Goal: Task Accomplishment & Management: Manage account settings

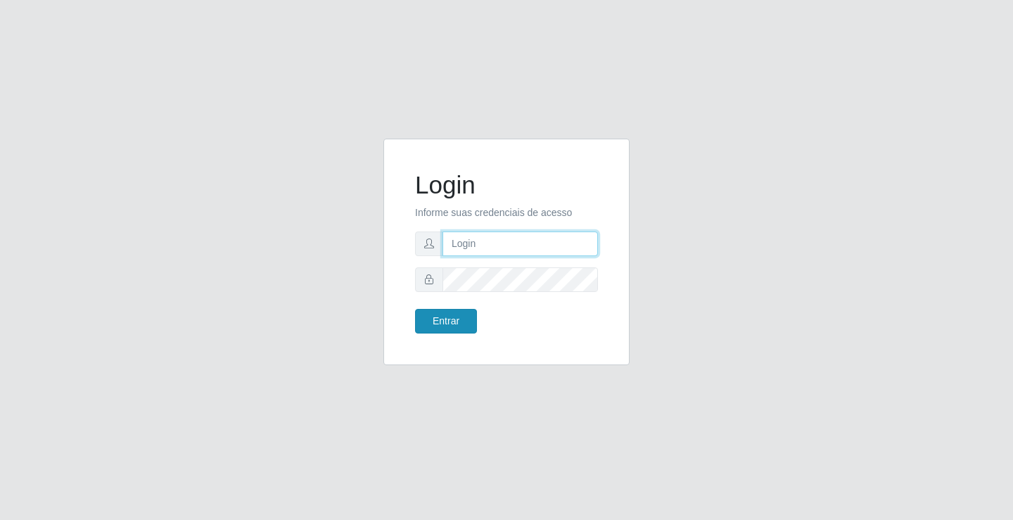
type input "[EMAIL_ADDRESS][DOMAIN_NAME]"
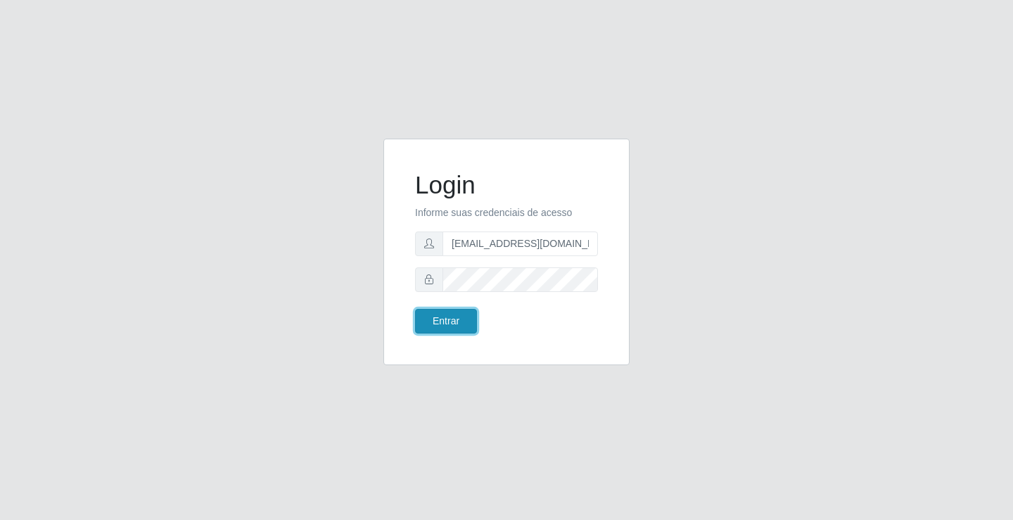
click at [433, 331] on button "Entrar" at bounding box center [446, 321] width 62 height 25
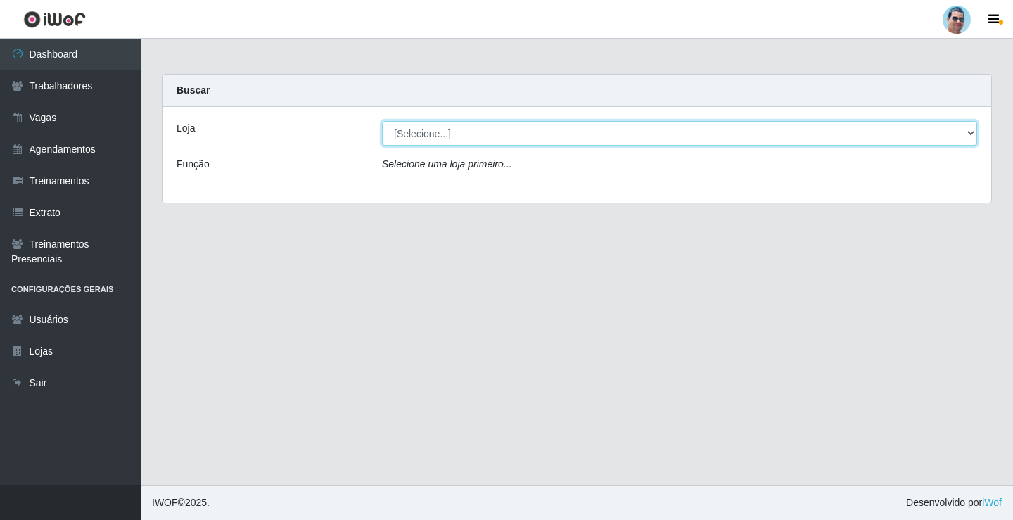
click at [417, 130] on select "[Selecione...] Mercadinho Extrabom" at bounding box center [679, 133] width 595 height 25
select select "175"
click at [382, 121] on select "[Selecione...] Mercadinho Extrabom" at bounding box center [679, 133] width 595 height 25
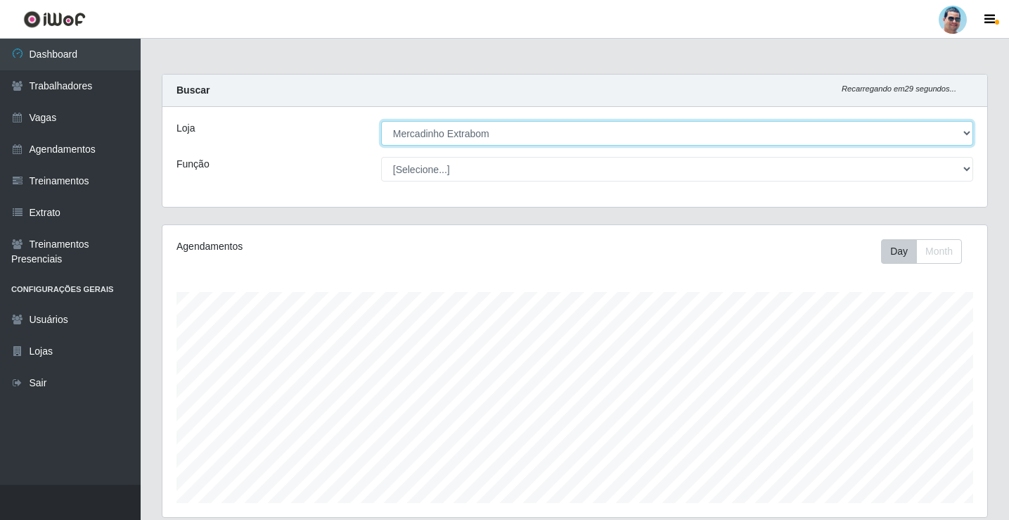
scroll to position [292, 825]
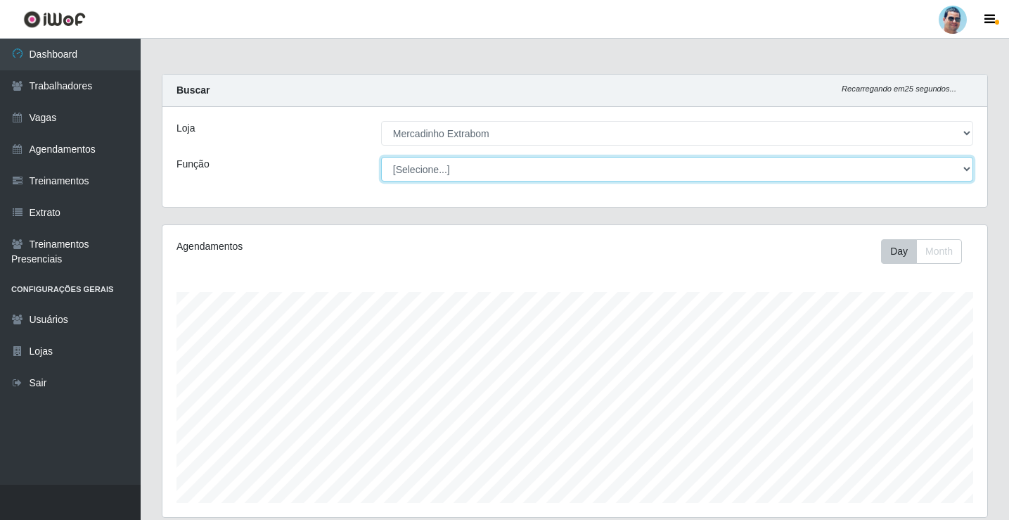
click at [531, 165] on select "[Selecione...] ASG ASG + ASG ++ Balconista Balconista + Balconista ++ Carregado…" at bounding box center [677, 169] width 592 height 25
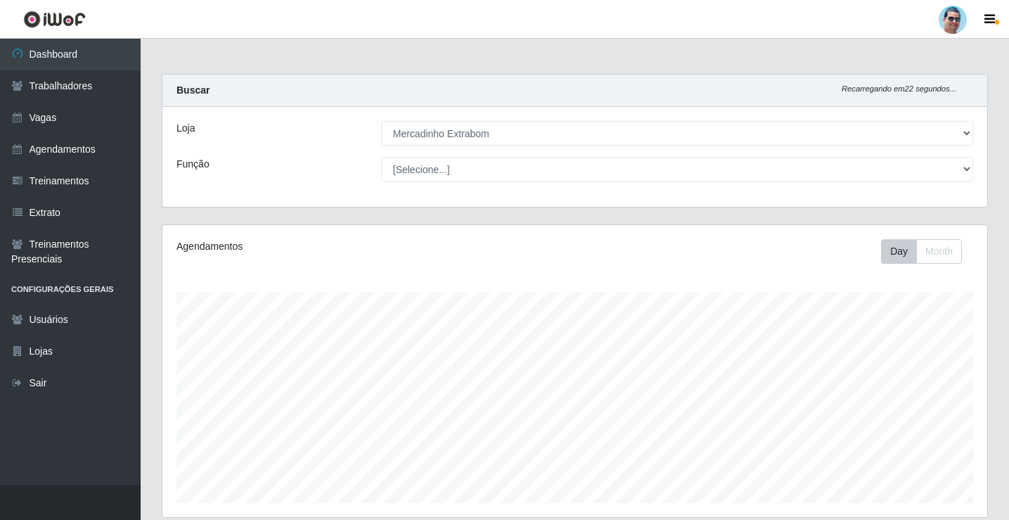
click at [204, 210] on div "Carregando... Buscar Recarregando em 22 segundos... Loja [Selecione...] Mercadi…" at bounding box center [574, 149] width 847 height 150
click at [75, 91] on link "Trabalhadores" at bounding box center [70, 86] width 141 height 32
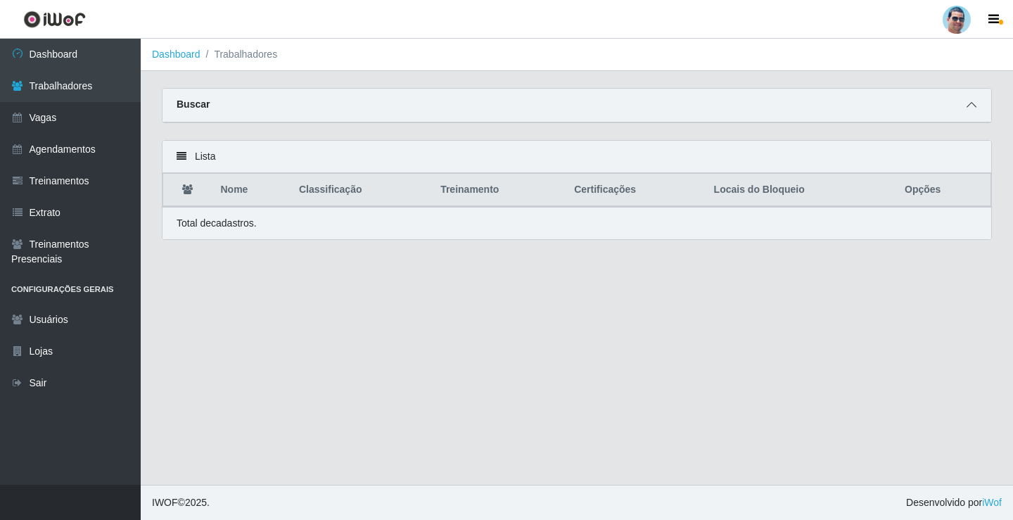
click at [963, 108] on span at bounding box center [971, 105] width 17 height 16
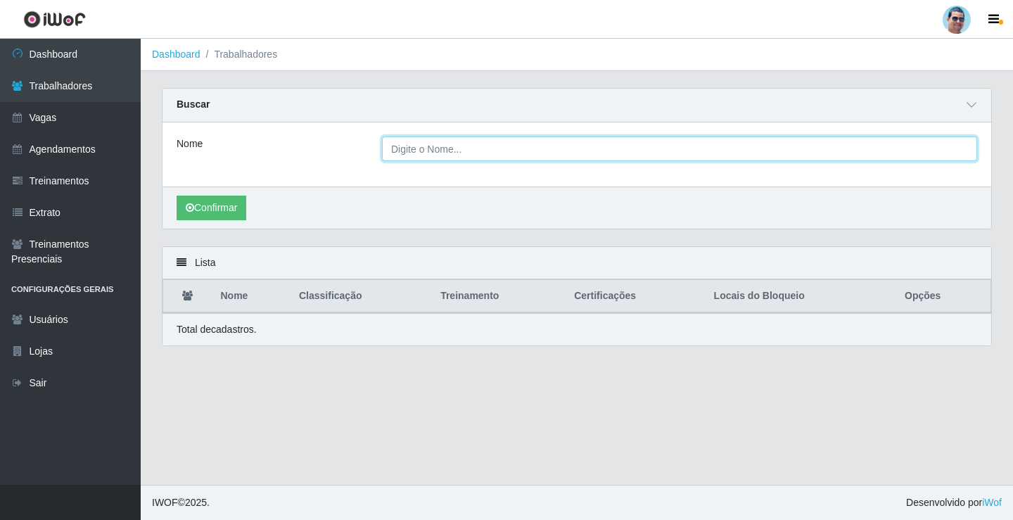
click at [504, 149] on input "Nome" at bounding box center [679, 148] width 595 height 25
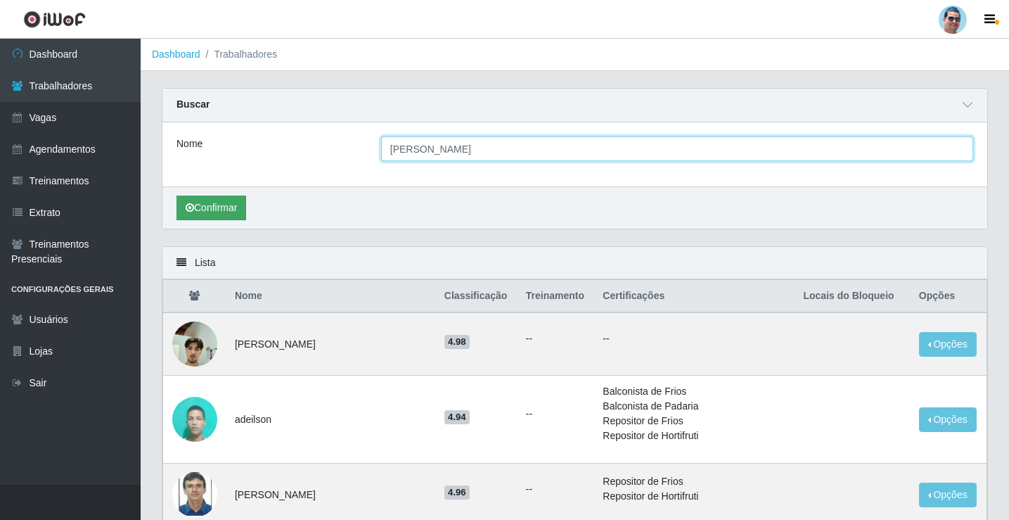
type input "[PERSON_NAME]"
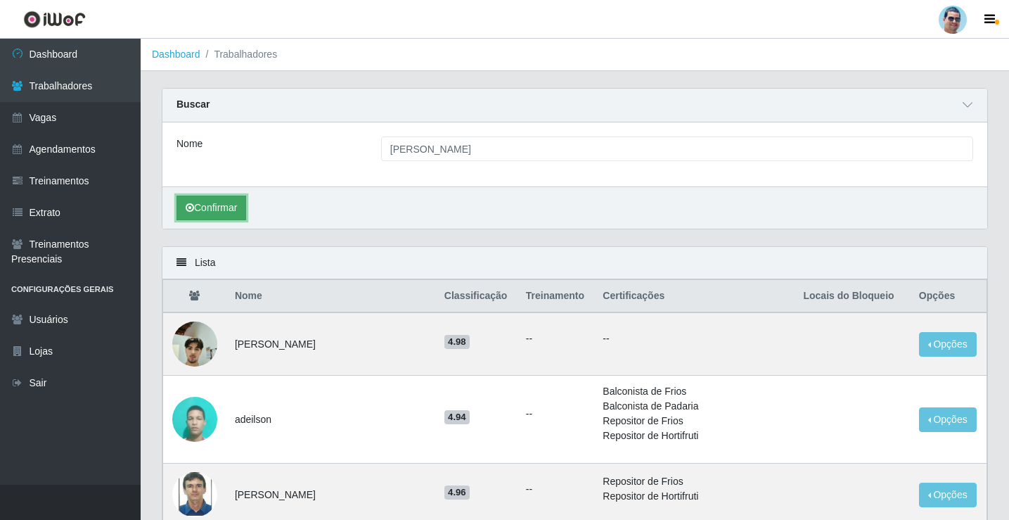
click at [213, 207] on button "Confirmar" at bounding box center [212, 208] width 70 height 25
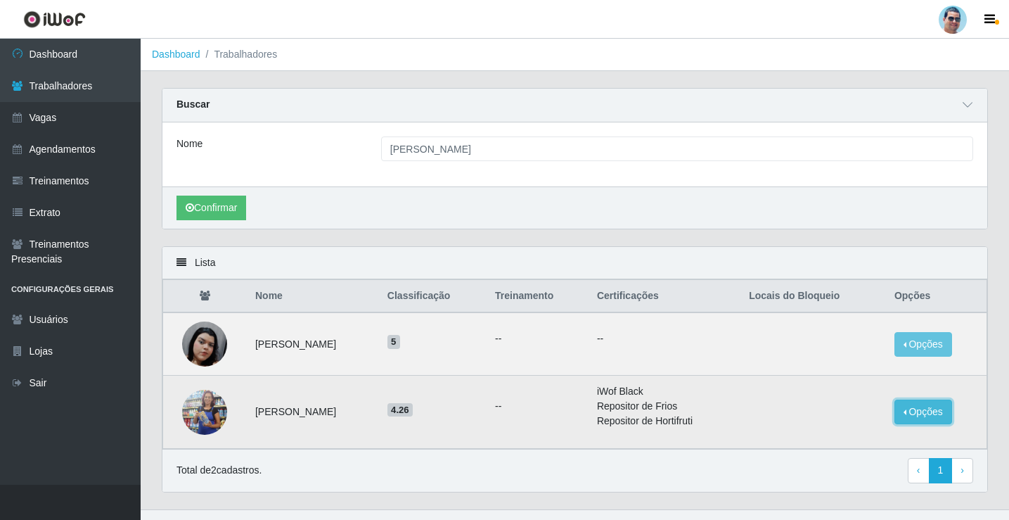
click at [911, 419] on button "Opções" at bounding box center [924, 411] width 58 height 25
click at [824, 406] on button "Bloquear - Empresa" at bounding box center [835, 401] width 113 height 30
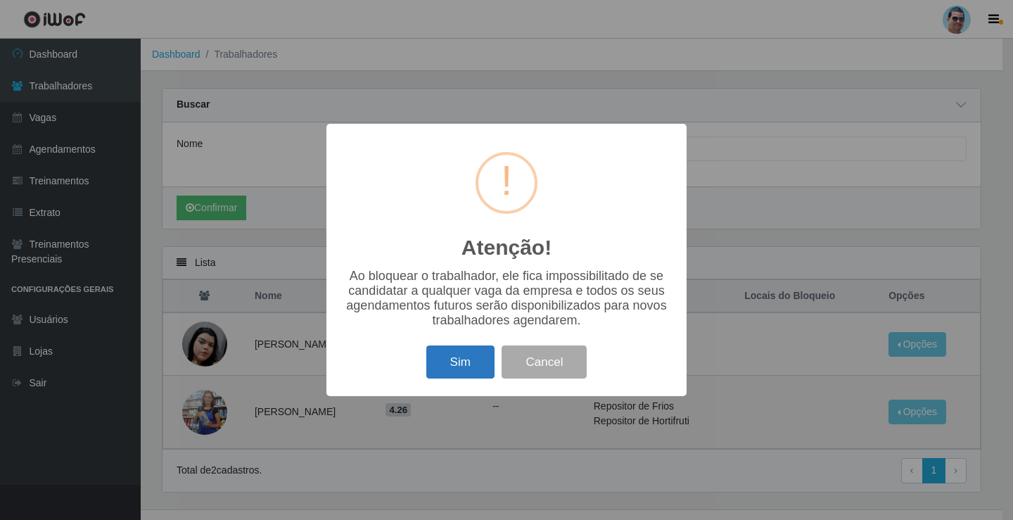
click at [447, 375] on button "Sim" at bounding box center [460, 361] width 68 height 33
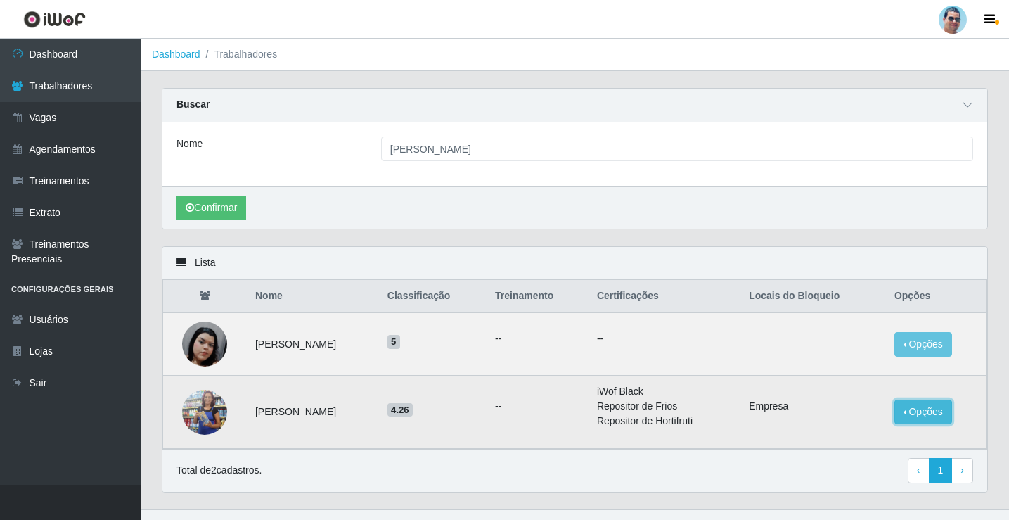
click at [925, 409] on button "Opções" at bounding box center [924, 411] width 58 height 25
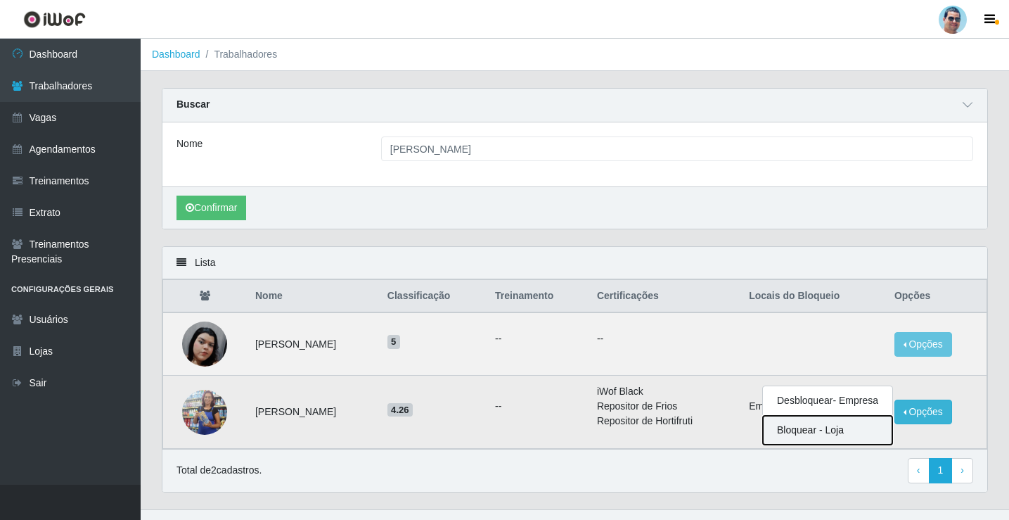
click at [824, 430] on button "Bloquear - Loja" at bounding box center [827, 430] width 129 height 29
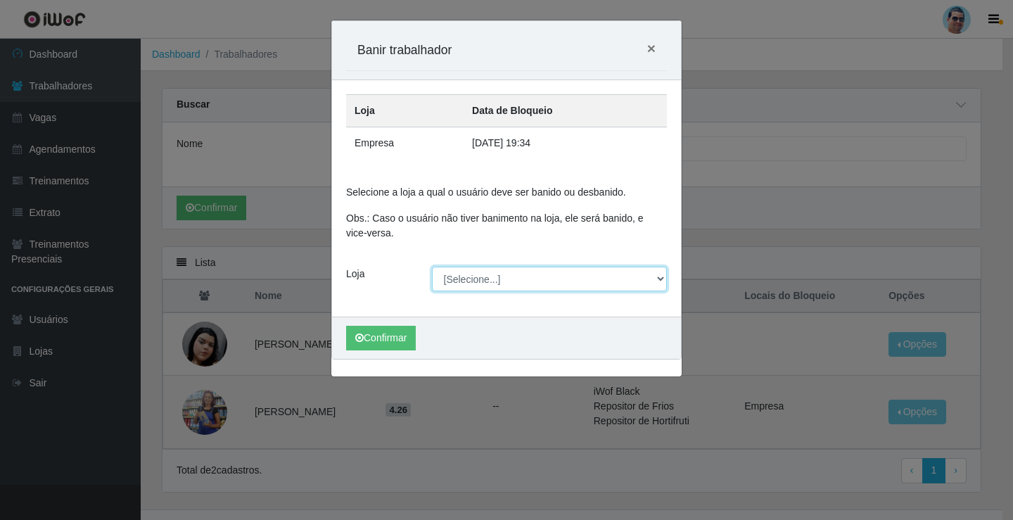
click at [489, 267] on select "[Selecione...] Mercadinho Extrabom" at bounding box center [550, 279] width 236 height 25
select select "175"
click at [432, 267] on select "[Selecione...] Mercadinho Extrabom" at bounding box center [550, 279] width 236 height 25
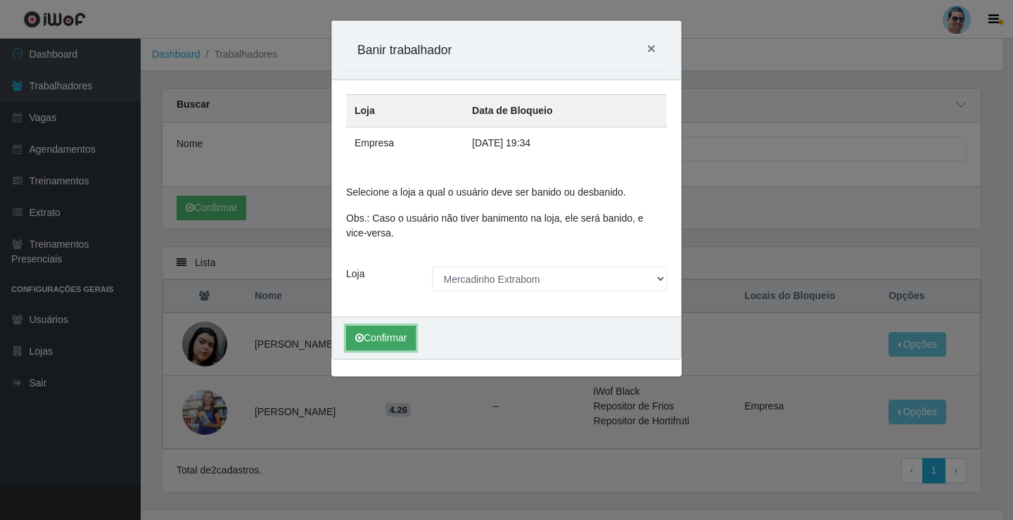
click at [366, 339] on button "Confirmar" at bounding box center [381, 338] width 70 height 25
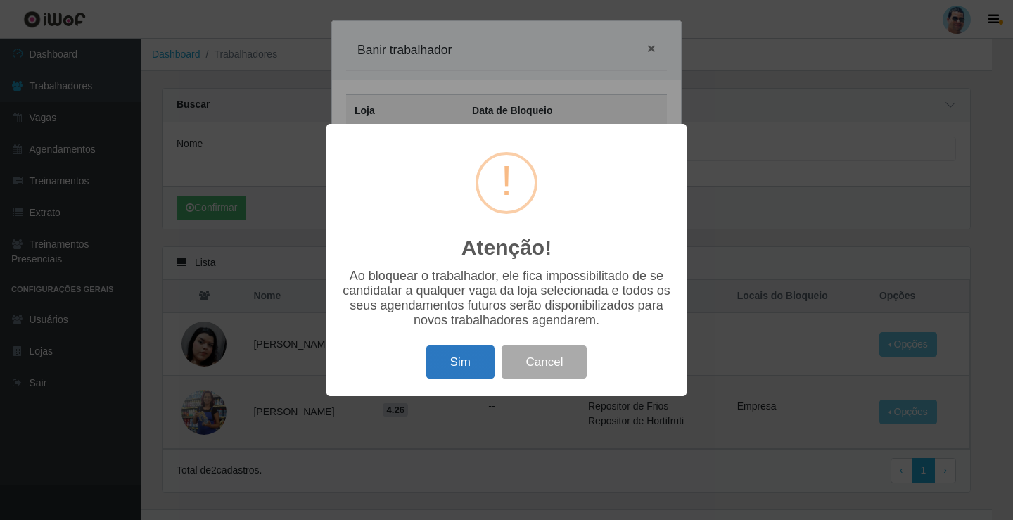
click at [481, 363] on button "Sim" at bounding box center [460, 361] width 68 height 33
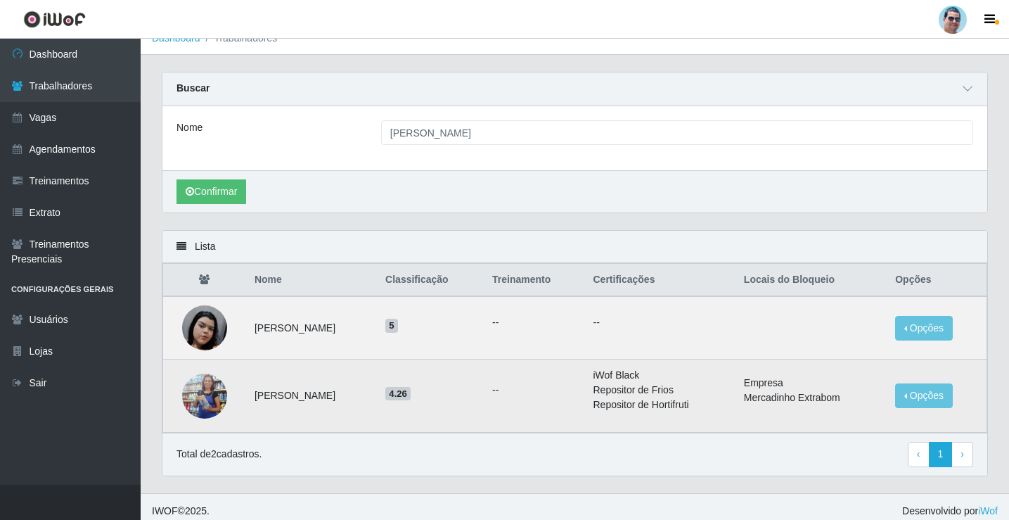
scroll to position [25, 0]
